Goal: Task Accomplishment & Management: Complete application form

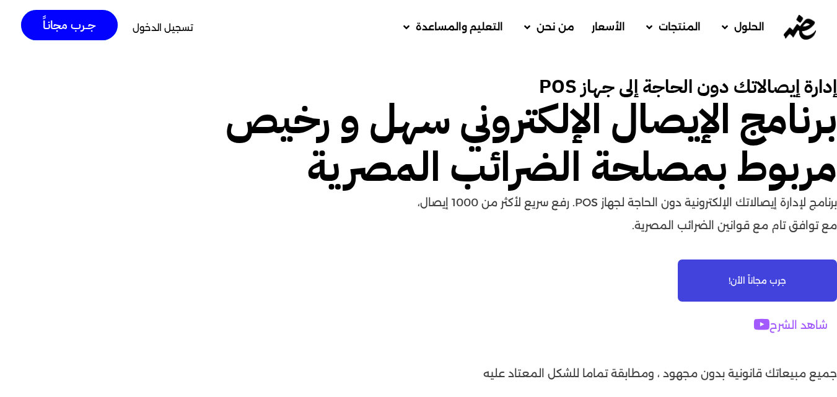
click at [742, 280] on span "جرب مجاناً الأن!" at bounding box center [758, 280] width 58 height 9
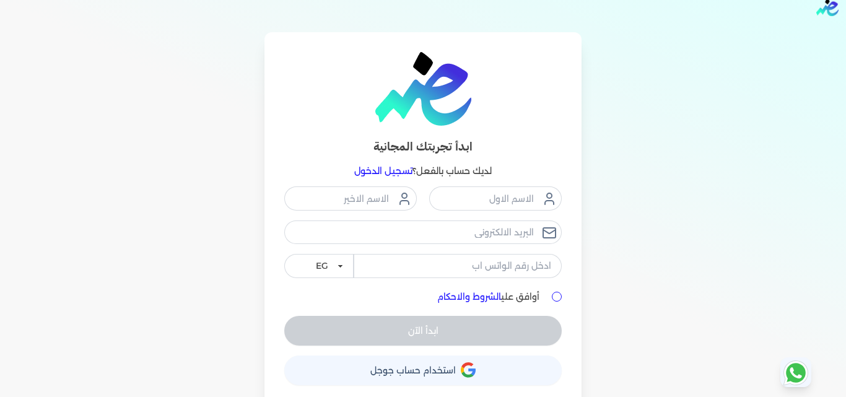
scroll to position [25, 0]
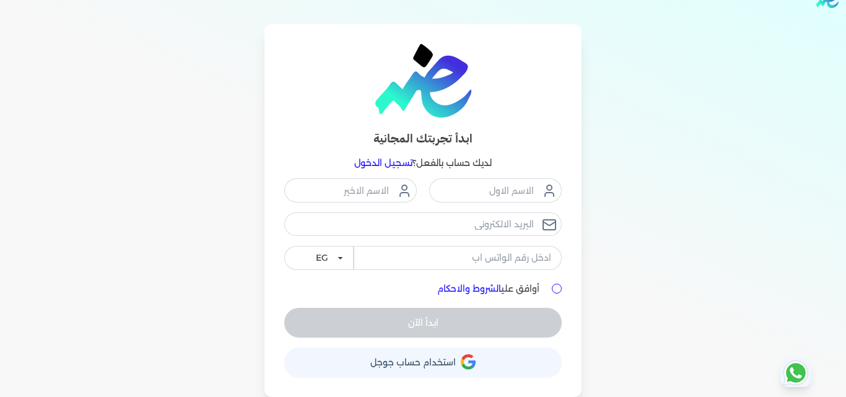
click at [389, 167] on link "تسجيل الدخول" at bounding box center [383, 162] width 58 height 11
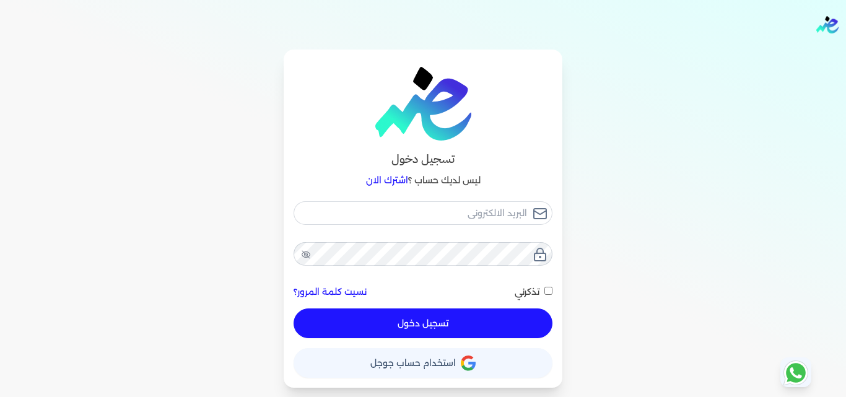
click at [346, 295] on link "نسيت كلمة المرور؟" at bounding box center [330, 292] width 73 height 13
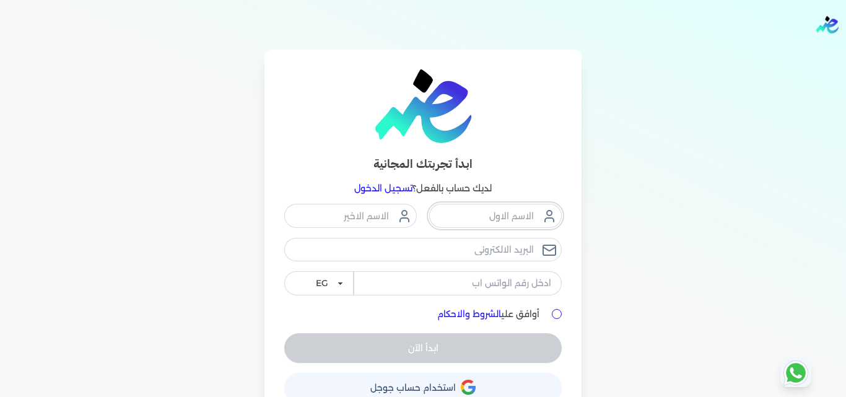
click at [466, 216] on input "text" at bounding box center [495, 216] width 133 height 24
type input "حازم"
click at [376, 217] on input "text" at bounding box center [350, 216] width 133 height 24
type input "الخليلى"
click at [492, 286] on input "tel" at bounding box center [458, 283] width 208 height 24
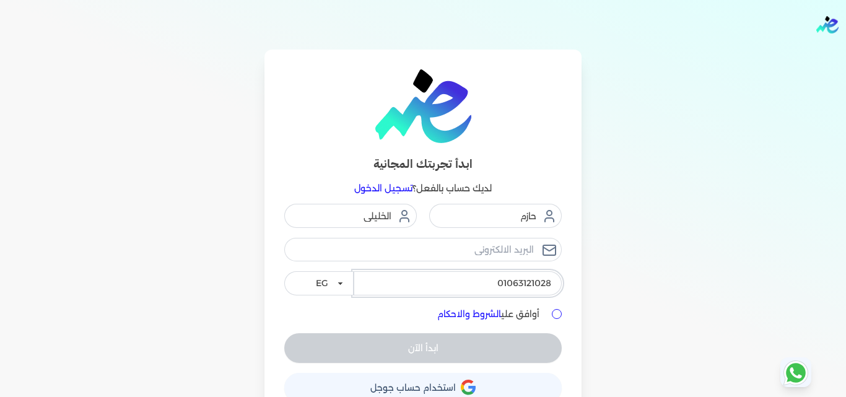
type input "01063121028"
click at [559, 318] on input "أوافق علي الشروط والاحكام" at bounding box center [557, 314] width 10 height 10
checkbox input "true"
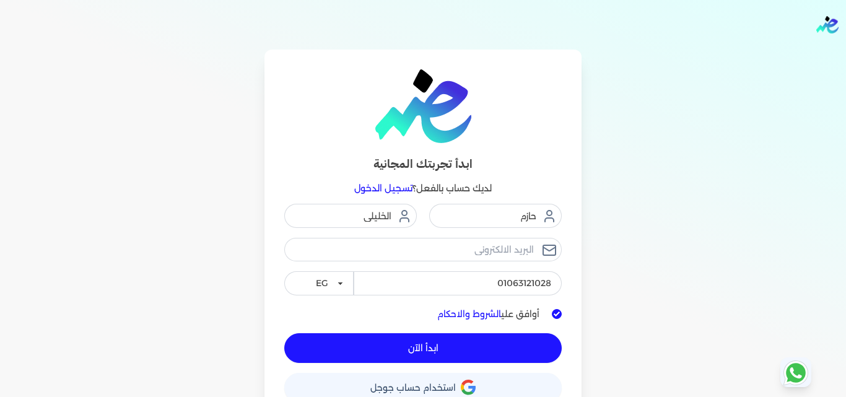
click at [463, 340] on button "ابدأ الآن" at bounding box center [423, 348] width 278 height 30
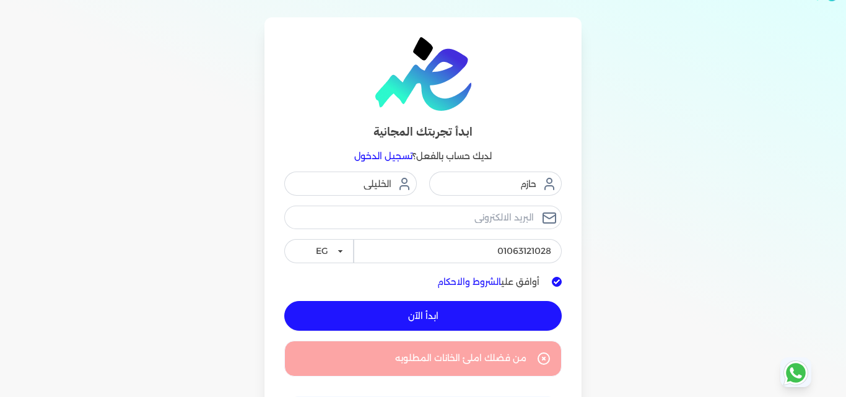
scroll to position [62, 0]
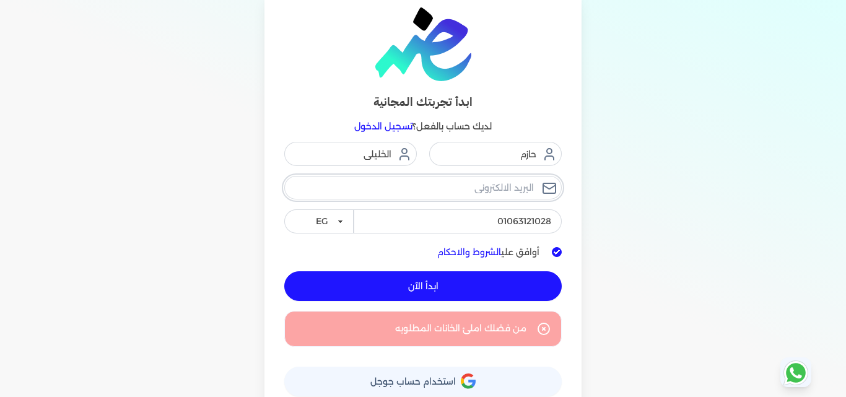
click at [522, 189] on input "email" at bounding box center [423, 188] width 278 height 24
type input "[EMAIL_ADDRESS][DOMAIN_NAME]"
click at [453, 284] on button "ابدأ الآن" at bounding box center [423, 286] width 278 height 30
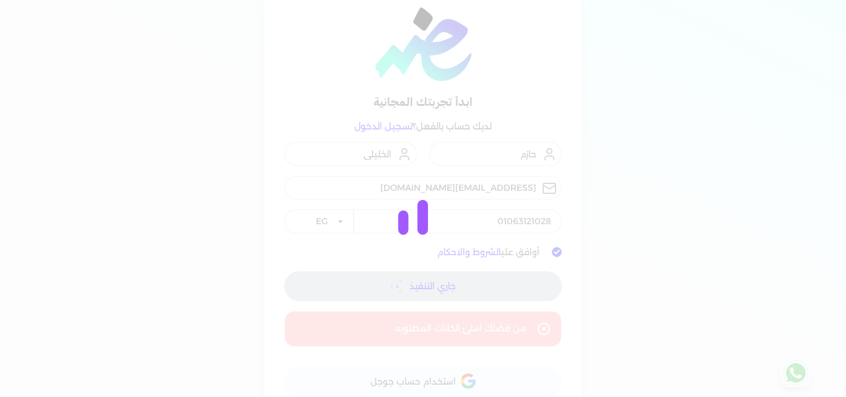
scroll to position [25, 0]
